Goal: Task Accomplishment & Management: Manage account settings

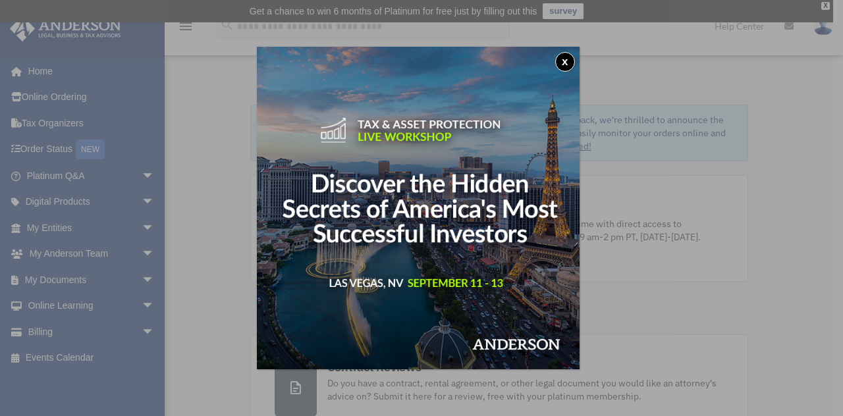
click at [571, 57] on button "x" at bounding box center [565, 62] width 20 height 20
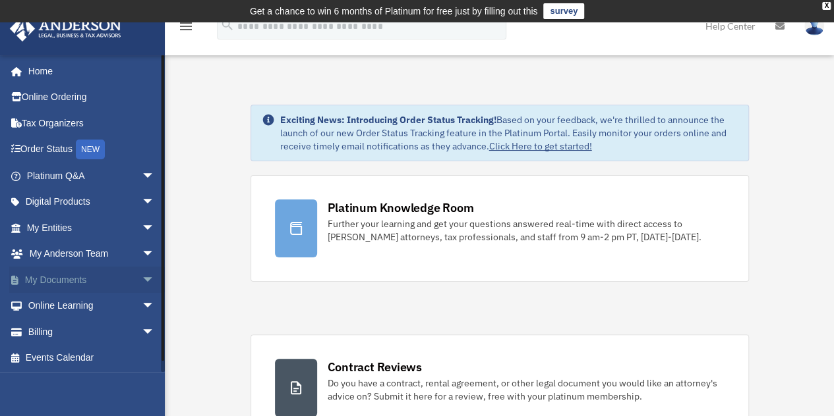
click at [142, 277] on span "arrow_drop_down" at bounding box center [155, 280] width 26 height 27
click at [50, 303] on link "Box" at bounding box center [96, 306] width 156 height 26
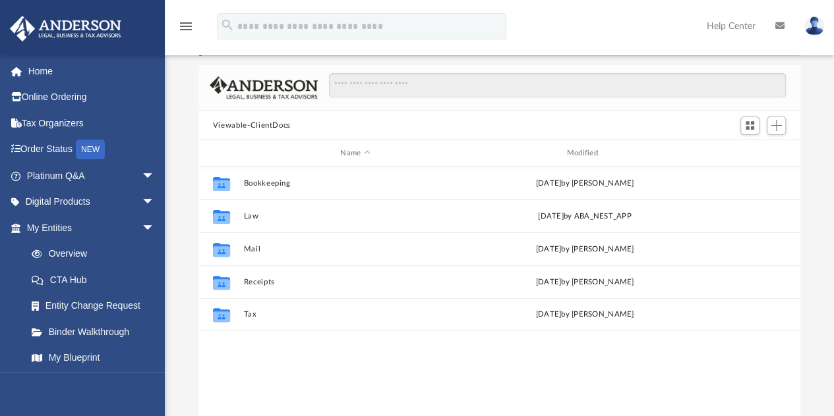
scroll to position [76, 0]
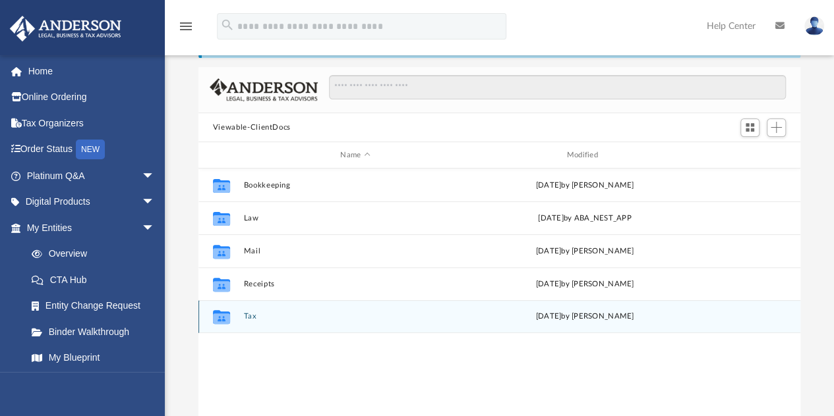
click at [223, 316] on icon "grid" at bounding box center [221, 317] width 17 height 14
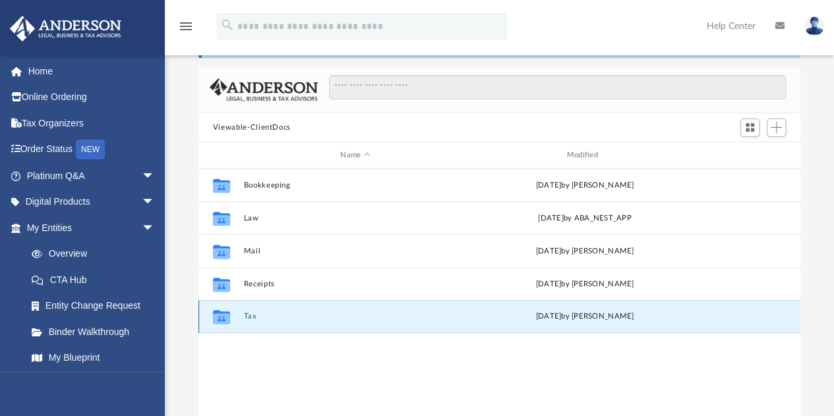
click at [252, 314] on button "Tax" at bounding box center [354, 317] width 223 height 9
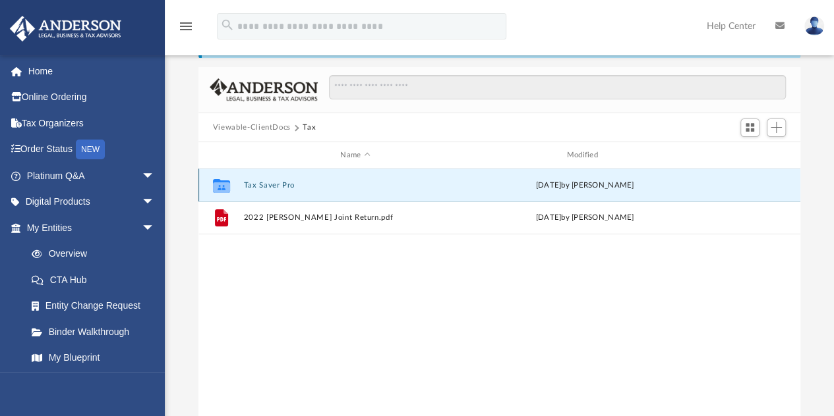
click at [274, 185] on button "Tax Saver Pro" at bounding box center [354, 185] width 223 height 9
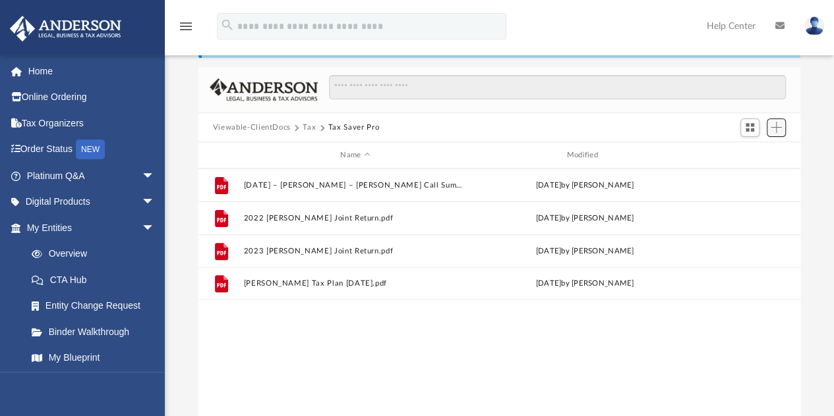
click at [777, 131] on span "Add" at bounding box center [775, 127] width 11 height 11
click at [755, 154] on li "Upload" at bounding box center [757, 153] width 42 height 14
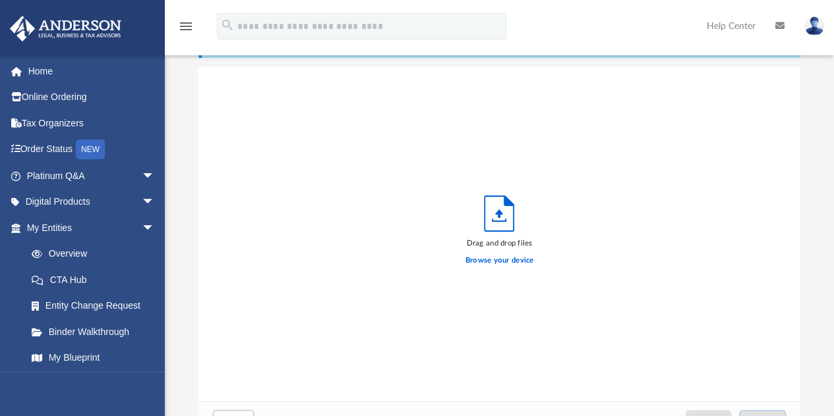
scroll to position [324, 592]
click at [494, 259] on label "Browse your device" at bounding box center [499, 261] width 69 height 12
click at [0, 0] on input "Browse your device" at bounding box center [0, 0] width 0 height 0
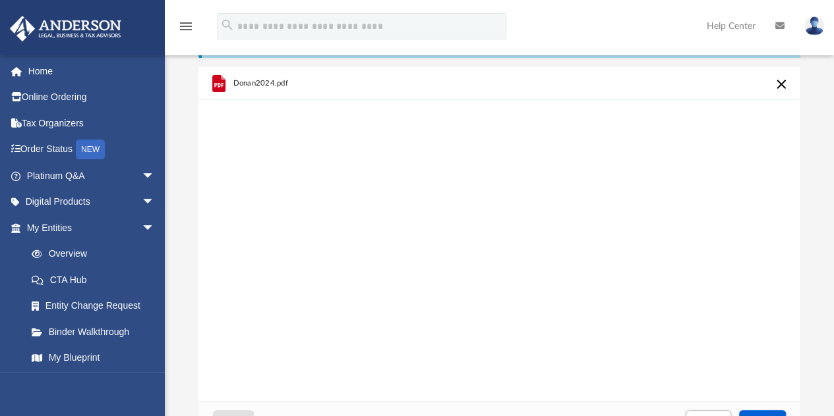
click at [287, 84] on div "Donan2024.pdf" at bounding box center [358, 83] width 250 height 29
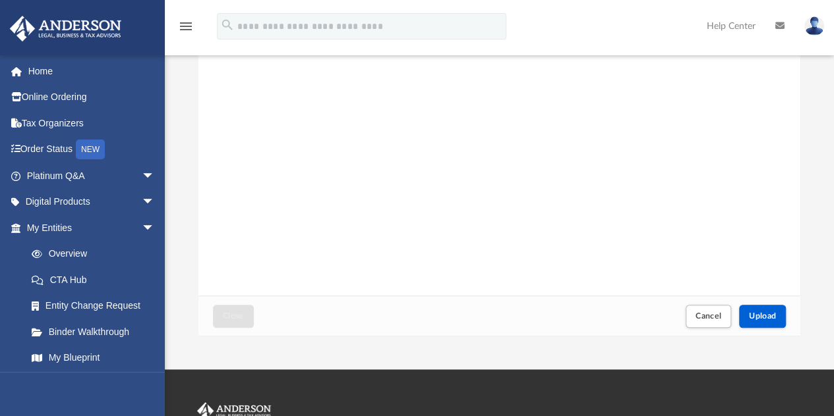
scroll to position [181, 0]
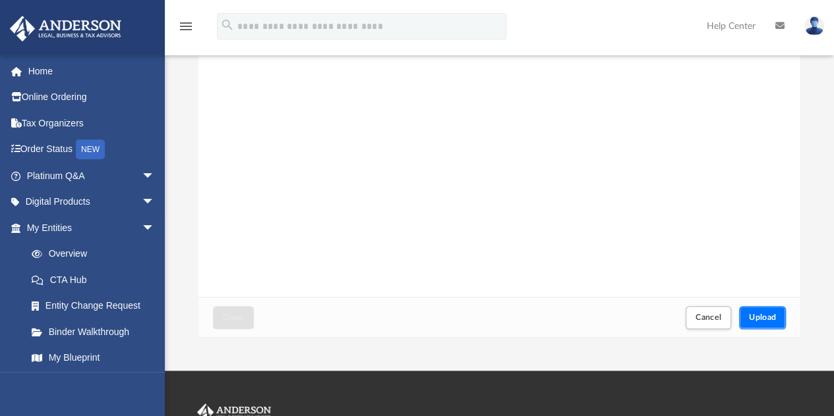
click at [759, 314] on span "Upload" at bounding box center [763, 318] width 28 height 8
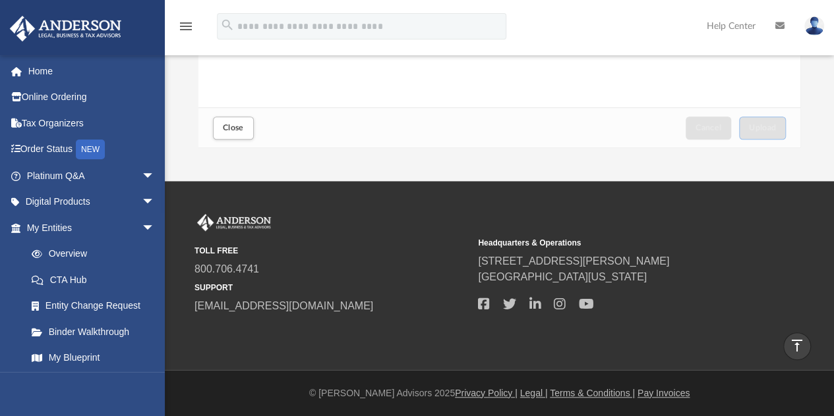
scroll to position [0, 0]
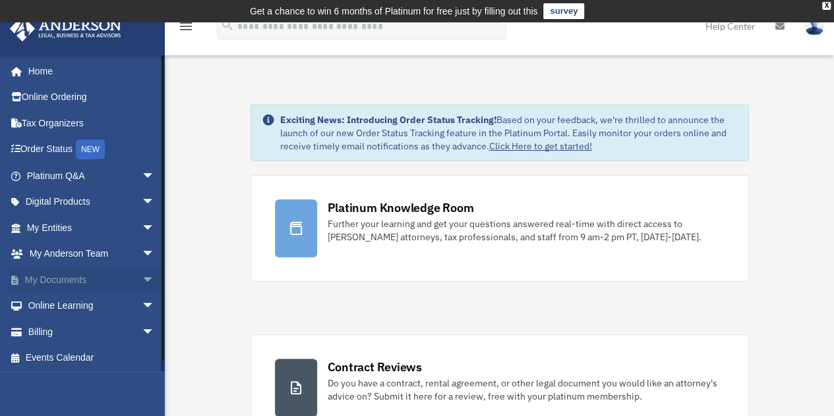
click at [142, 281] on span "arrow_drop_down" at bounding box center [155, 280] width 26 height 27
click at [66, 306] on link "Box" at bounding box center [96, 306] width 156 height 26
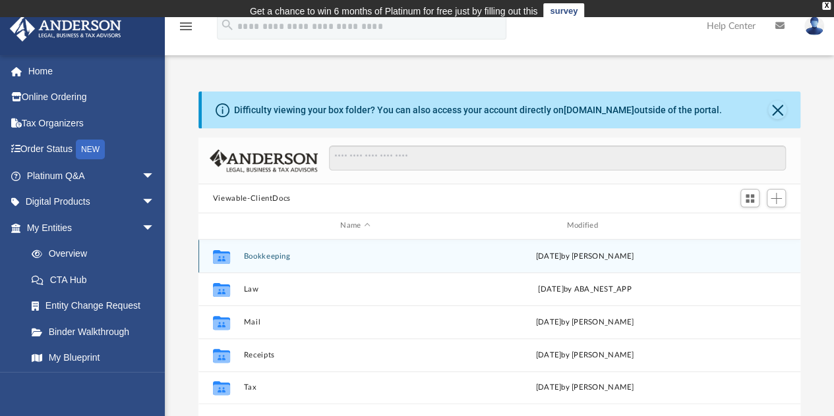
scroll to position [289, 592]
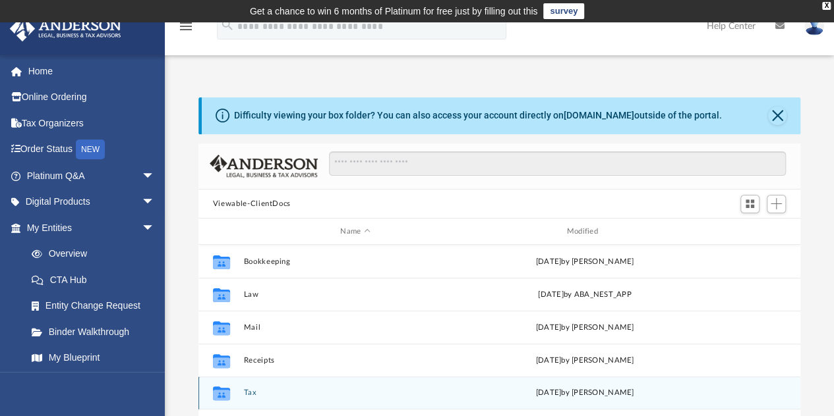
click at [250, 395] on button "Tax" at bounding box center [354, 393] width 223 height 9
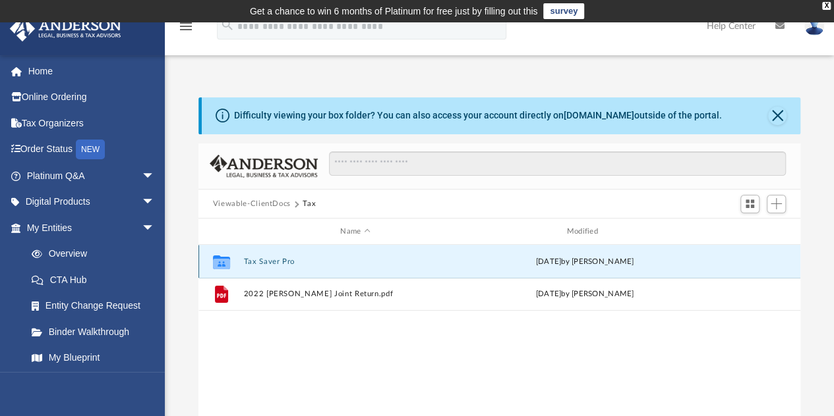
click at [287, 258] on button "Tax Saver Pro" at bounding box center [354, 262] width 223 height 9
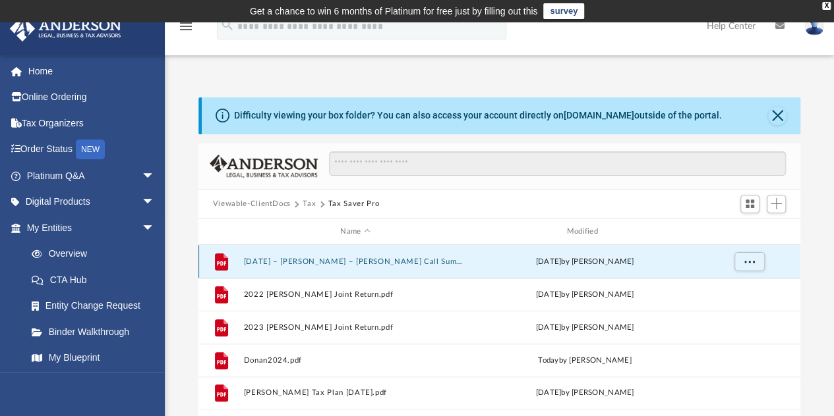
click at [395, 259] on button "08.26.2025 – LeTellier, Lance – Nestor Reyes Call Summary.pdf" at bounding box center [354, 262] width 223 height 9
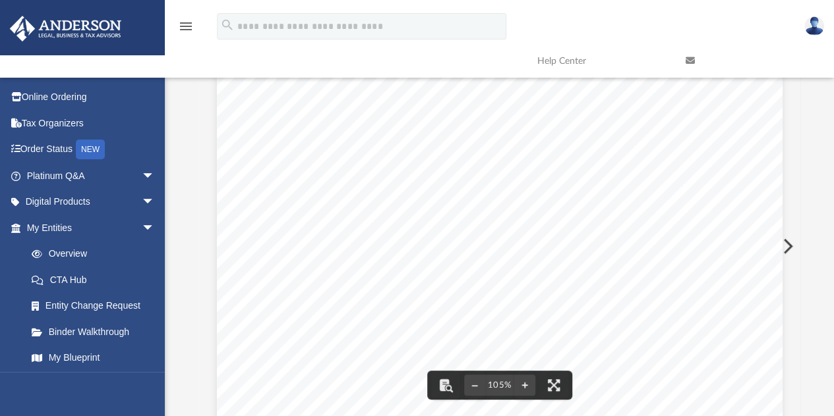
scroll to position [82, 0]
drag, startPoint x: 796, startPoint y: 242, endPoint x: 796, endPoint y: 258, distance: 15.8
click at [796, 258] on button "Preview" at bounding box center [786, 246] width 29 height 37
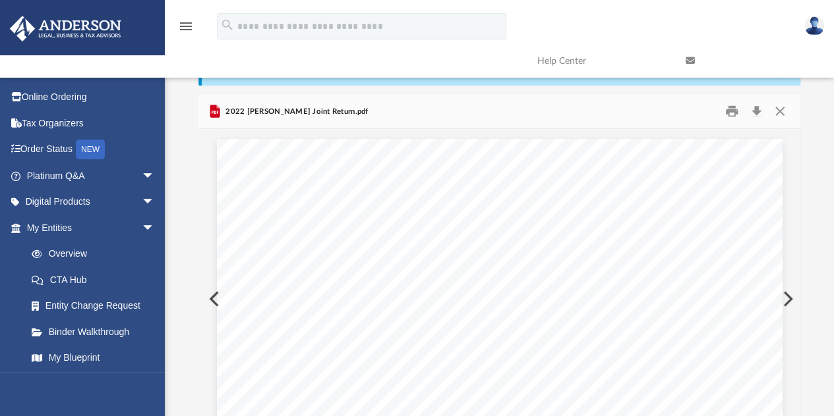
scroll to position [0, 0]
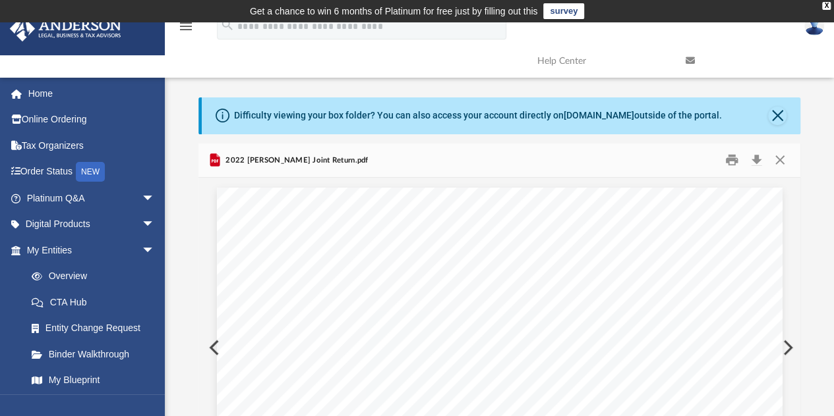
click at [781, 157] on button "Close" at bounding box center [780, 160] width 24 height 20
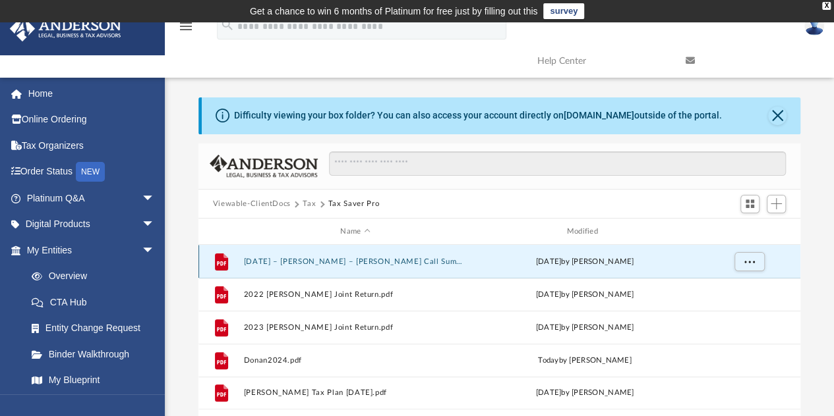
click at [387, 259] on button "08.26.2025 – LeTellier, Lance – Nestor Reyes Call Summary.pdf" at bounding box center [354, 262] width 223 height 9
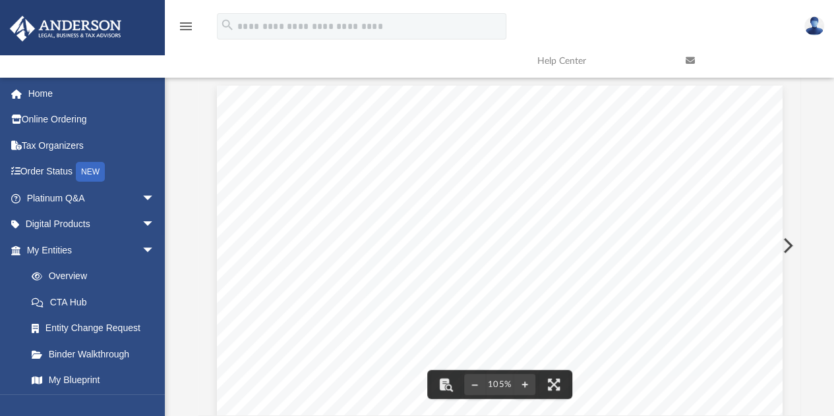
scroll to position [289, 592]
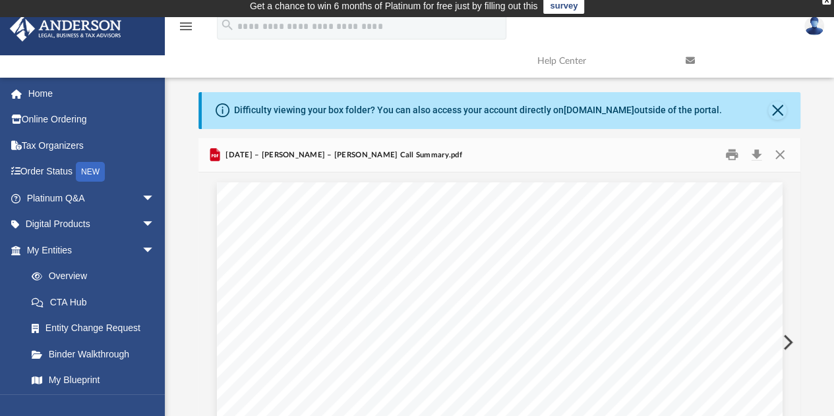
scroll to position [0, 0]
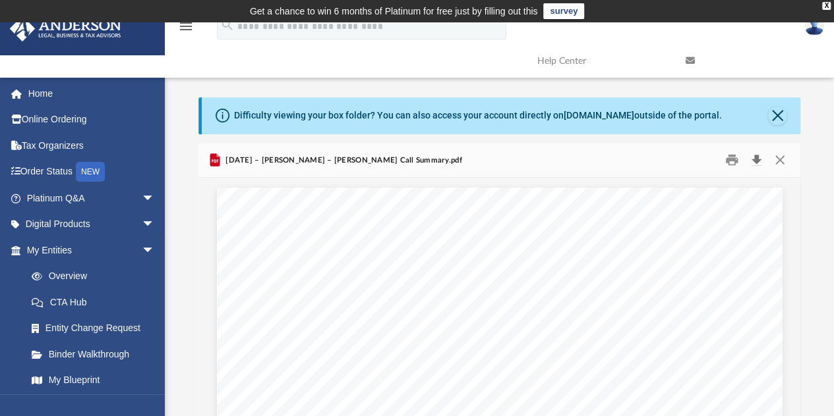
click at [757, 164] on button "Download" at bounding box center [756, 160] width 24 height 20
click at [783, 159] on button "Close" at bounding box center [780, 160] width 24 height 20
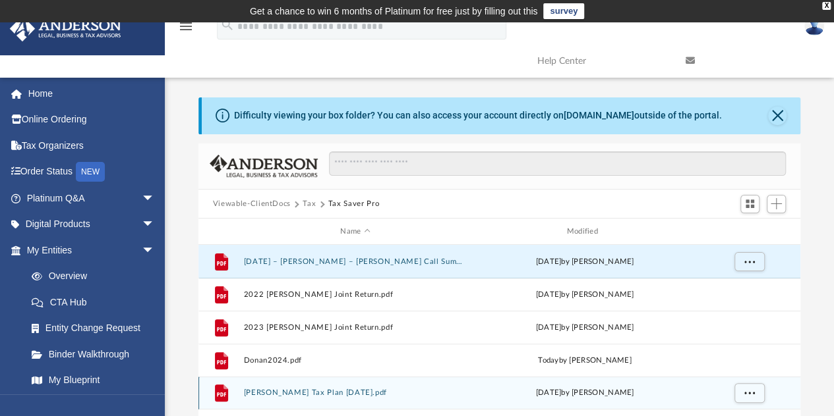
click at [323, 391] on button "Lance LeTellier Tax Plan 2025-08-26.pdf" at bounding box center [354, 393] width 223 height 9
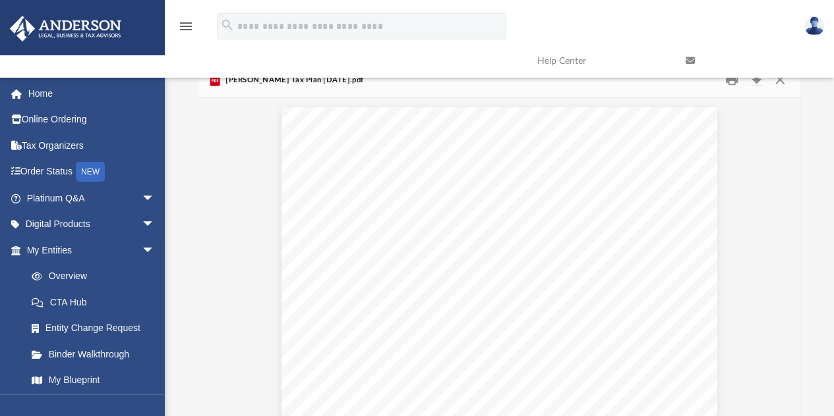
scroll to position [76, 0]
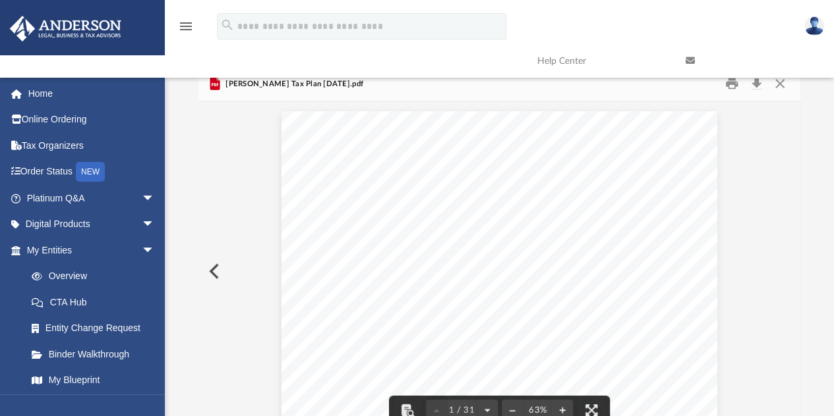
click at [585, 314] on div "Lance LeTellier Tax Planning Report | Tax Year 2025 Presented by Nestor Reyes" at bounding box center [499, 279] width 436 height 337
click at [731, 86] on link at bounding box center [749, 61] width 148 height 52
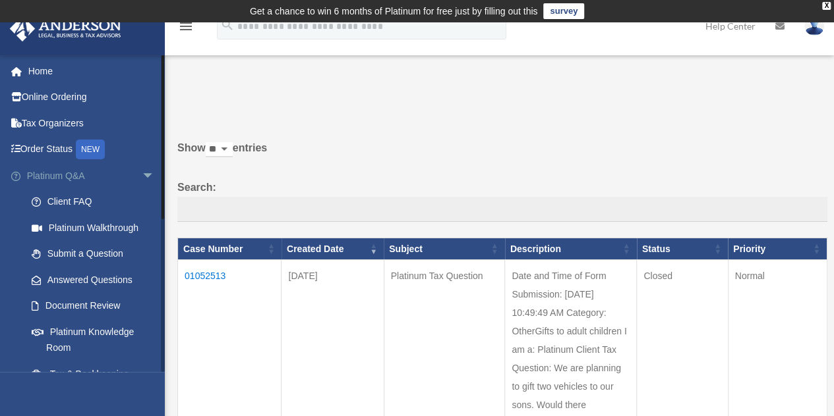
click at [142, 173] on span "arrow_drop_down" at bounding box center [155, 176] width 26 height 27
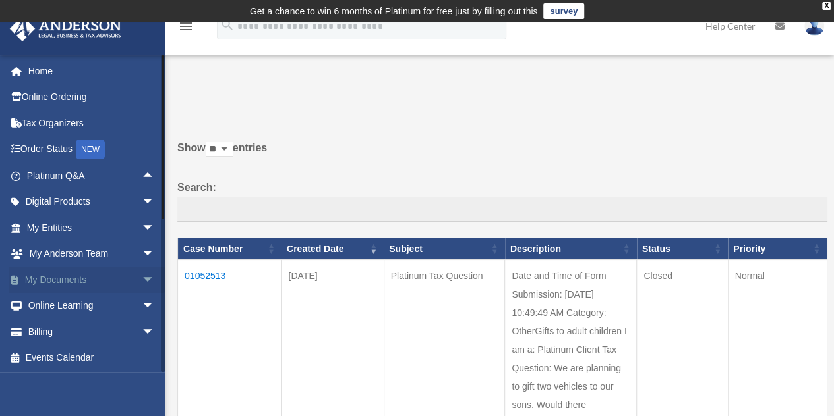
click at [142, 279] on span "arrow_drop_down" at bounding box center [155, 280] width 26 height 27
click at [57, 304] on link "Box" at bounding box center [96, 306] width 156 height 26
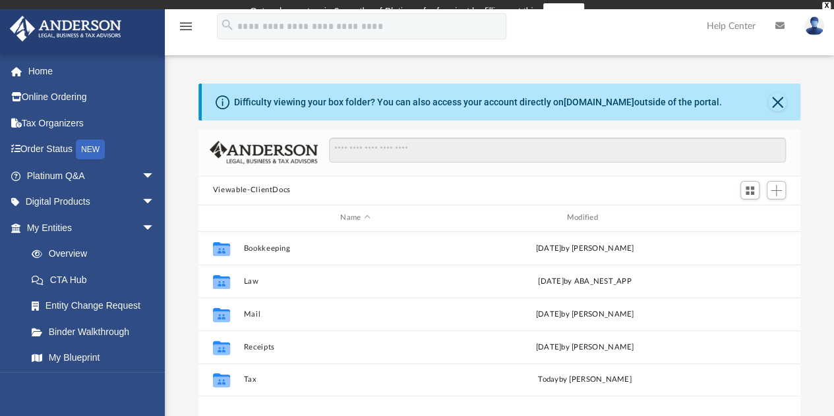
scroll to position [289, 592]
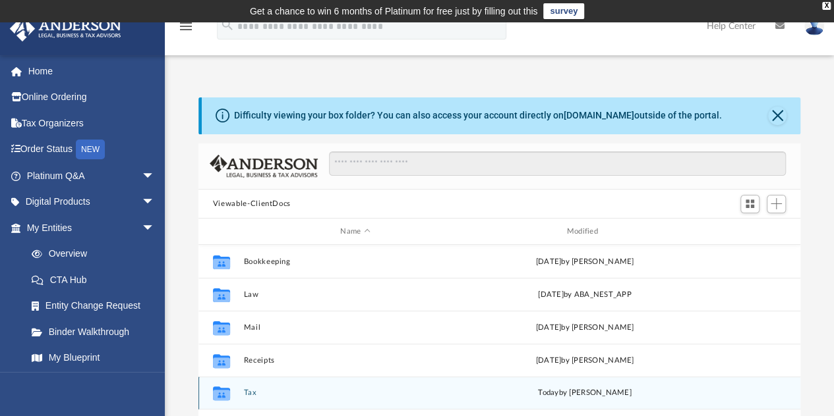
click at [243, 395] on button "Tax" at bounding box center [354, 393] width 223 height 9
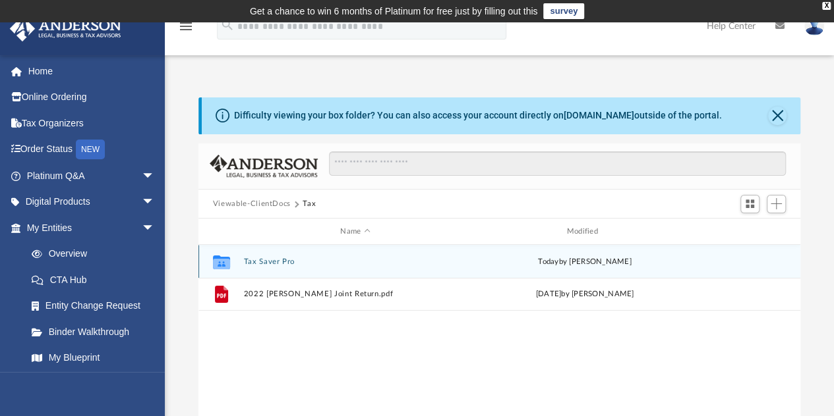
click at [287, 263] on button "Tax Saver Pro" at bounding box center [354, 262] width 223 height 9
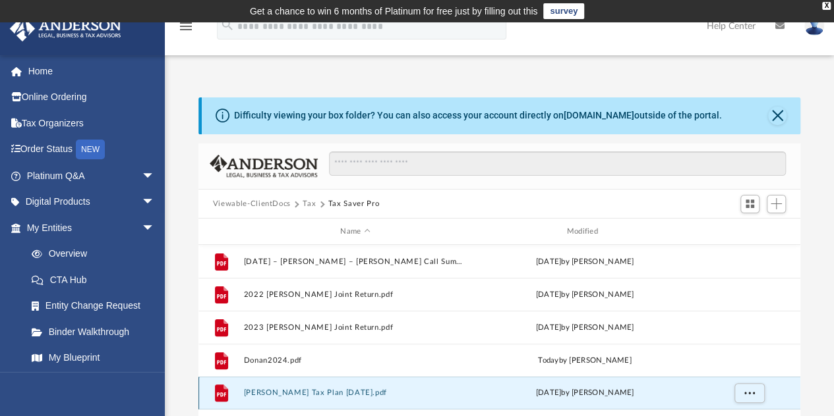
click at [352, 393] on button "Lance LeTellier Tax Plan 2025-08-26.pdf" at bounding box center [354, 393] width 223 height 9
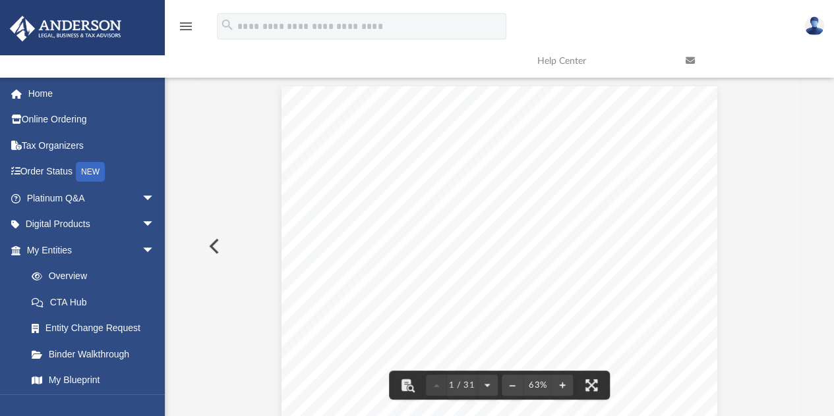
scroll to position [0, 0]
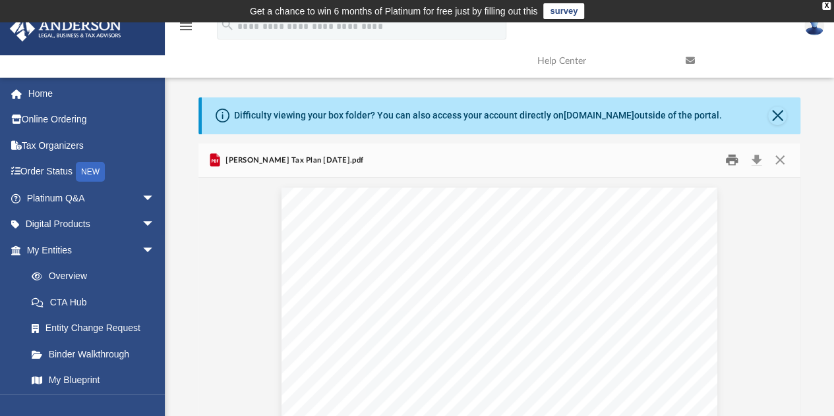
click at [733, 163] on button "Print" at bounding box center [731, 160] width 26 height 20
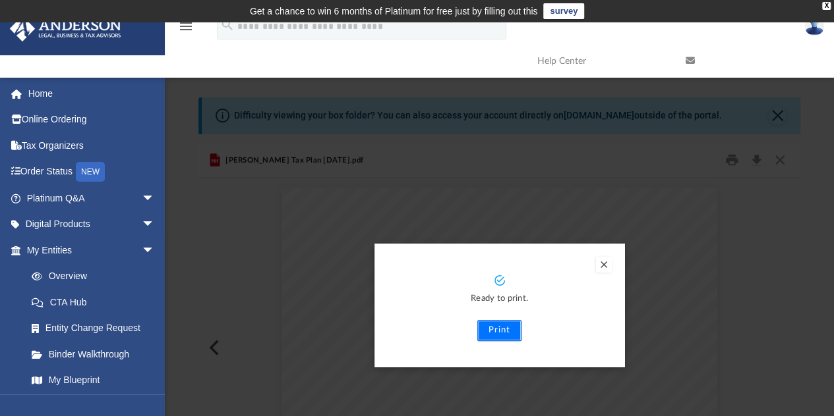
click at [506, 334] on button "Print" at bounding box center [499, 330] width 44 height 21
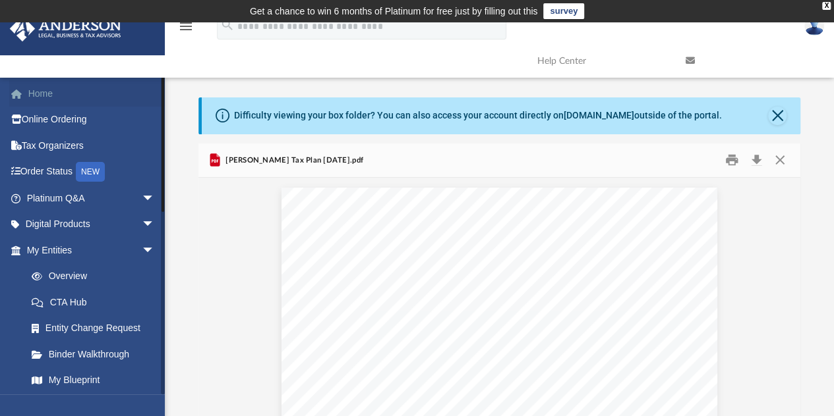
click at [54, 94] on link "Home" at bounding box center [91, 93] width 165 height 26
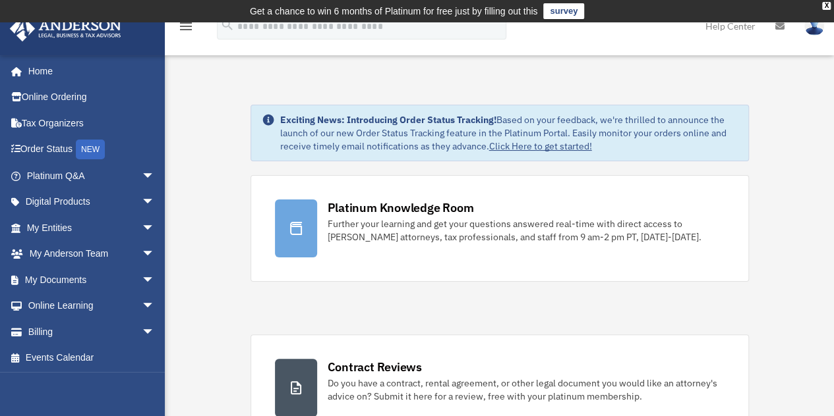
click at [779, 27] on icon at bounding box center [779, 26] width 9 height 9
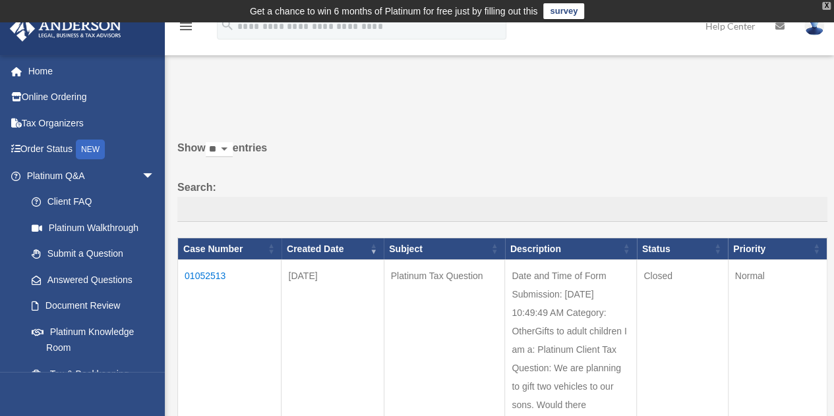
click at [825, 5] on div "X" at bounding box center [826, 6] width 9 height 8
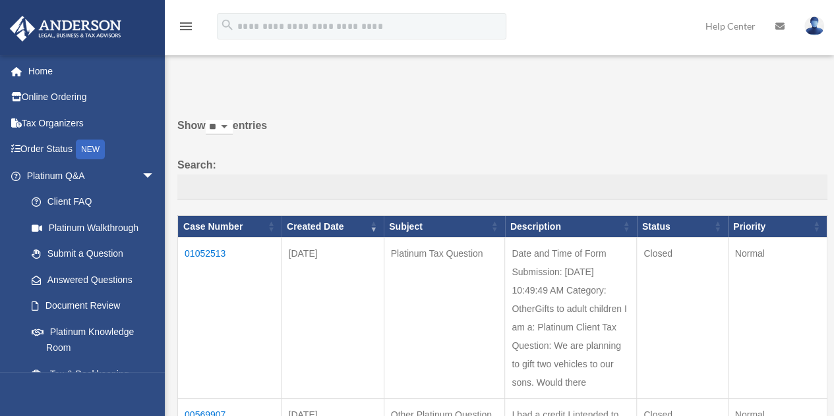
click at [819, 22] on img at bounding box center [814, 25] width 20 height 19
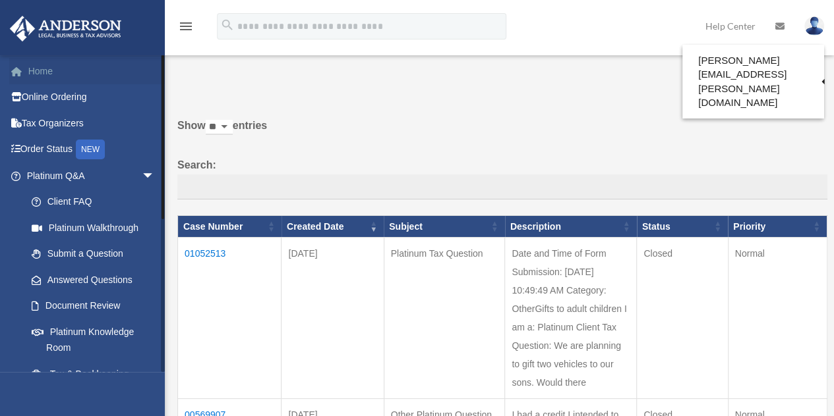
click at [41, 73] on link "Home" at bounding box center [91, 71] width 165 height 26
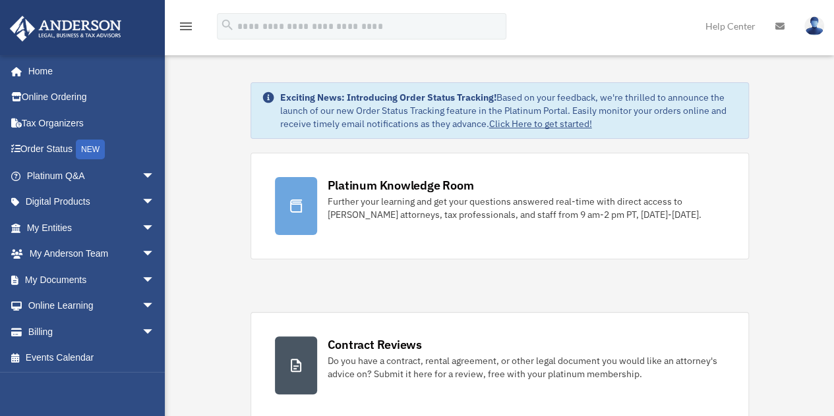
click at [818, 31] on img at bounding box center [814, 25] width 20 height 19
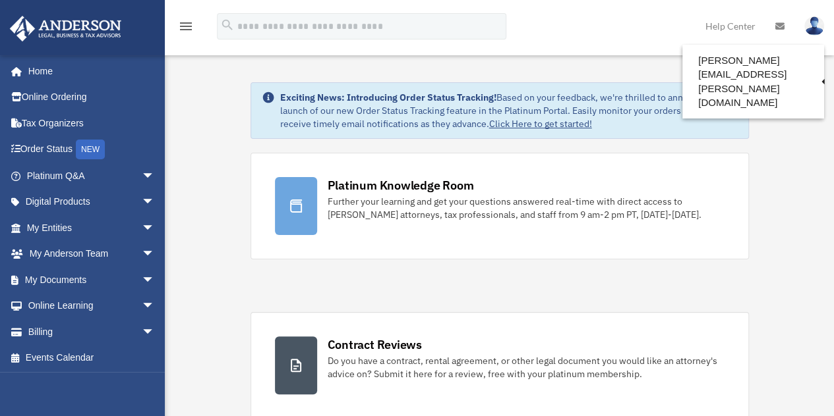
click at [817, 22] on img at bounding box center [814, 25] width 20 height 19
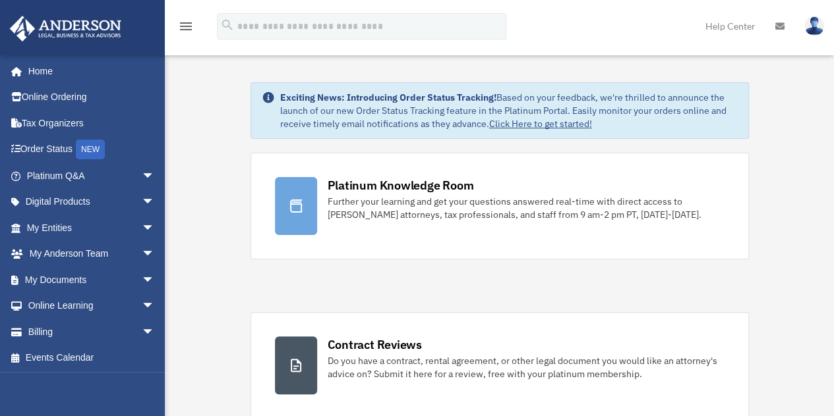
click at [187, 27] on icon "menu" at bounding box center [186, 26] width 16 height 16
